Goal: Entertainment & Leisure: Browse casually

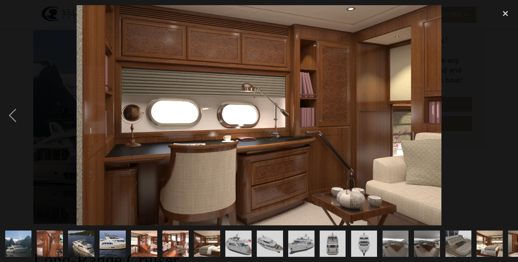
scroll to position [0, 381]
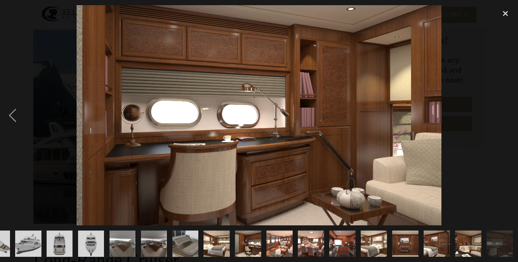
click at [504, 139] on div "next image" at bounding box center [505, 115] width 25 height 220
click at [15, 133] on div "previous image" at bounding box center [12, 115] width 25 height 220
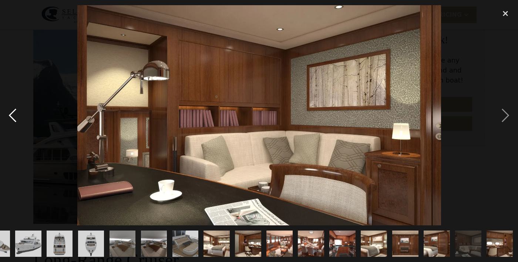
click at [9, 131] on div "previous image" at bounding box center [12, 115] width 25 height 220
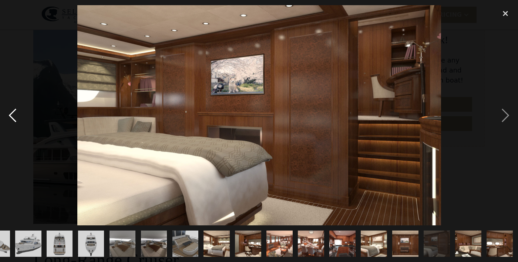
click at [10, 133] on div "previous image" at bounding box center [12, 115] width 25 height 220
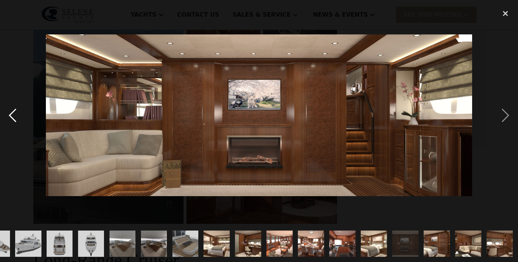
click at [11, 131] on div "previous image" at bounding box center [12, 115] width 25 height 220
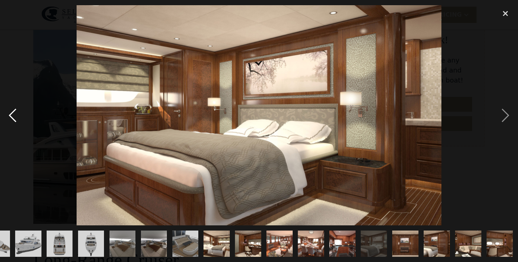
click at [13, 132] on div "previous image" at bounding box center [12, 115] width 25 height 220
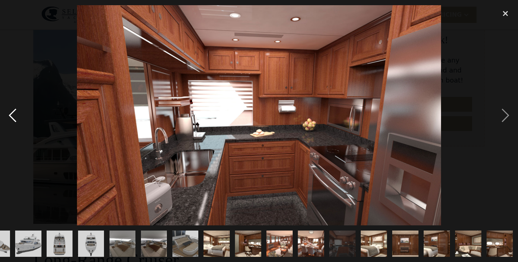
click at [12, 133] on div "previous image" at bounding box center [12, 115] width 25 height 220
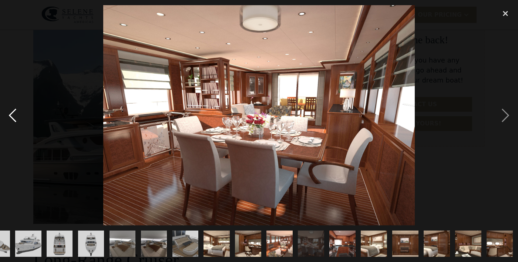
click at [14, 132] on div "previous image" at bounding box center [12, 115] width 25 height 220
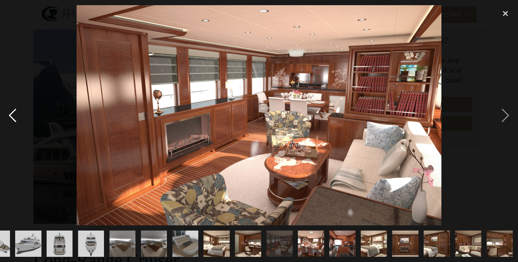
click at [13, 132] on div "previous image" at bounding box center [12, 115] width 25 height 220
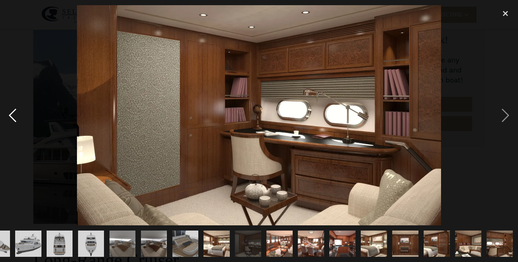
click at [12, 133] on div "previous image" at bounding box center [12, 115] width 25 height 220
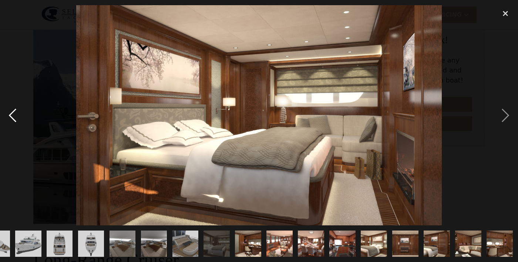
click at [11, 130] on div "previous image" at bounding box center [12, 115] width 25 height 220
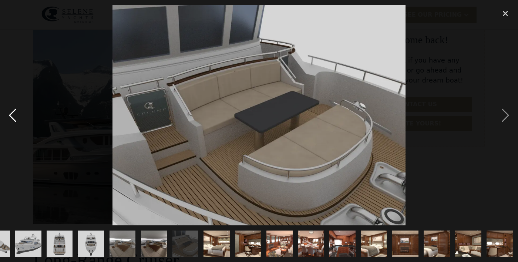
click at [14, 131] on div "previous image" at bounding box center [12, 115] width 25 height 220
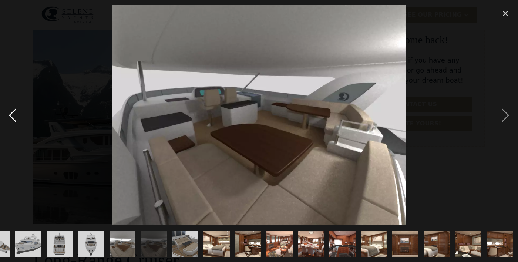
click at [16, 133] on div "previous image" at bounding box center [12, 115] width 25 height 220
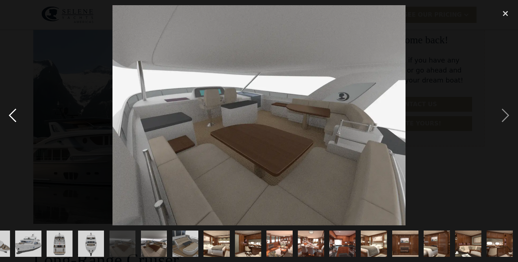
click at [11, 132] on div "previous image" at bounding box center [12, 115] width 25 height 220
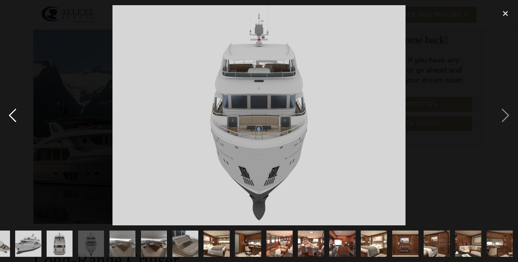
click at [10, 131] on div "previous image" at bounding box center [12, 115] width 25 height 220
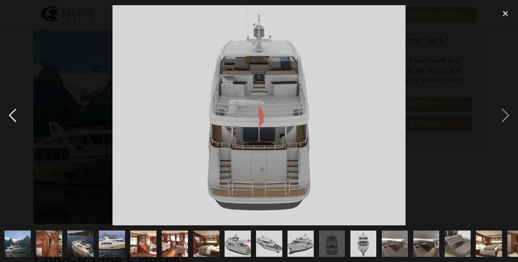
scroll to position [0, 0]
